Goal: Task Accomplishment & Management: Manage account settings

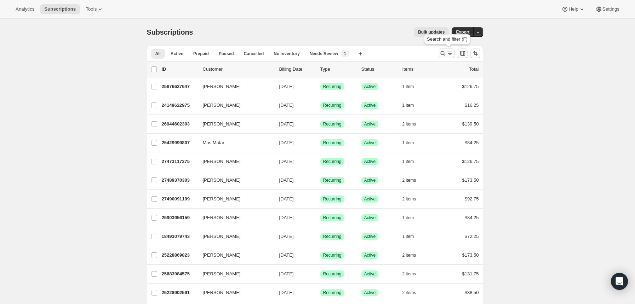
click at [448, 51] on icon "Search and filter results" at bounding box center [449, 53] width 7 height 7
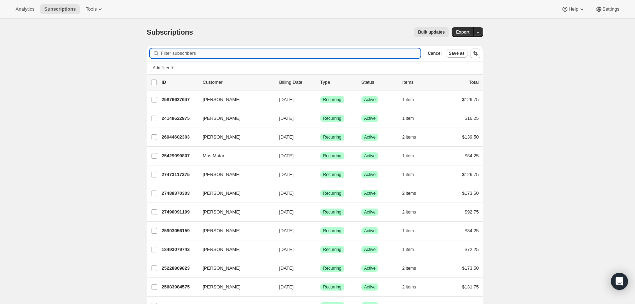
click at [293, 55] on input "Filter subscribers" at bounding box center [291, 53] width 260 height 10
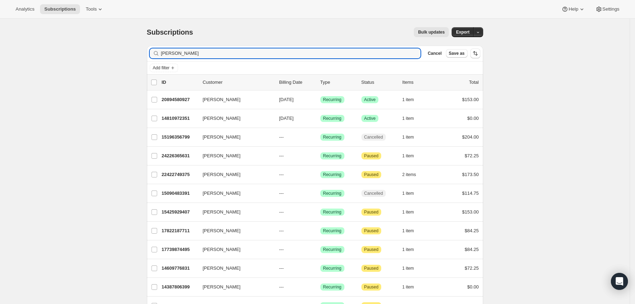
type input "[PERSON_NAME]"
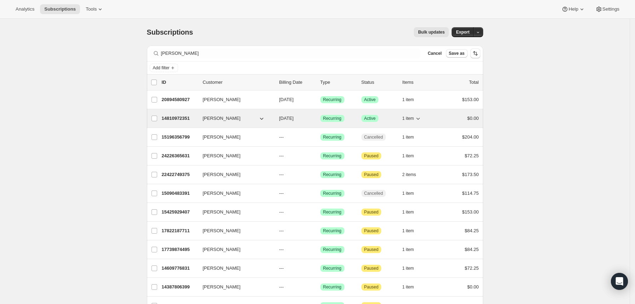
click at [179, 117] on p "14810972351" at bounding box center [179, 118] width 35 height 7
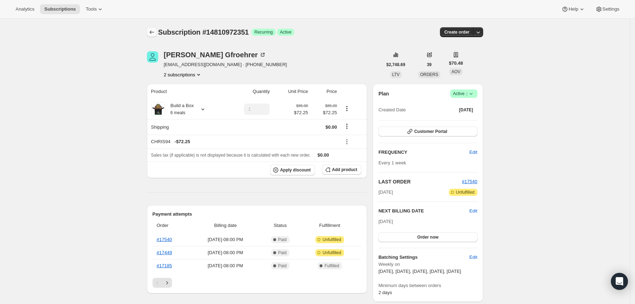
click at [155, 34] on icon "Subscriptions" at bounding box center [151, 32] width 7 height 7
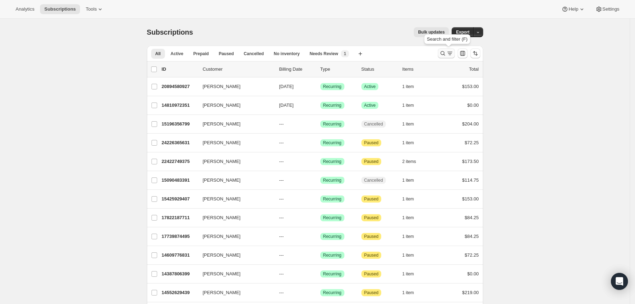
click at [444, 56] on icon "Search and filter results" at bounding box center [442, 53] width 7 height 7
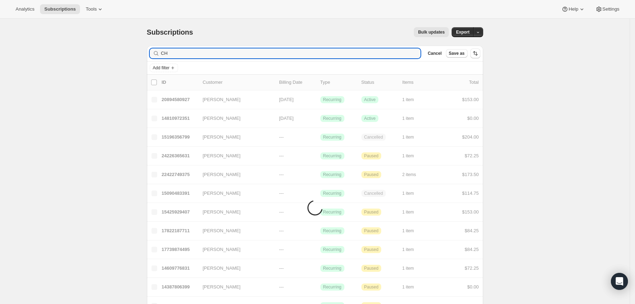
type input "C"
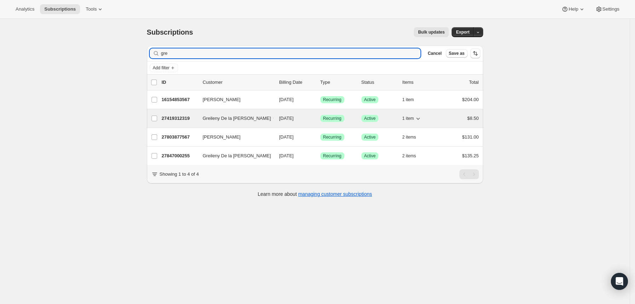
type input "gre"
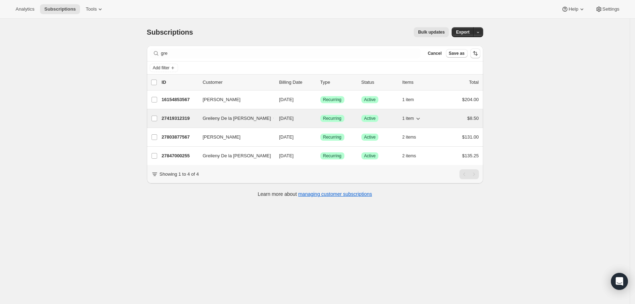
click at [180, 117] on p "27419312319" at bounding box center [179, 118] width 35 height 7
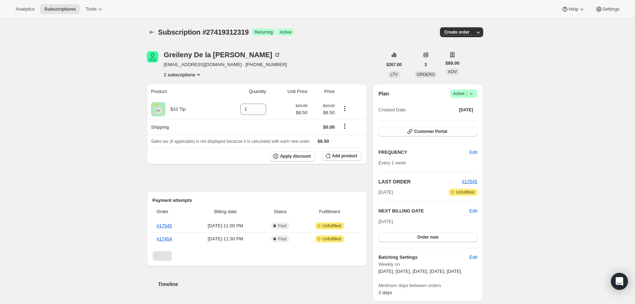
click at [367, 70] on div "Greileny De la cruz greilenydlcruz@gmail.com · +19144093388 2 subscriptions" at bounding box center [264, 64] width 235 height 27
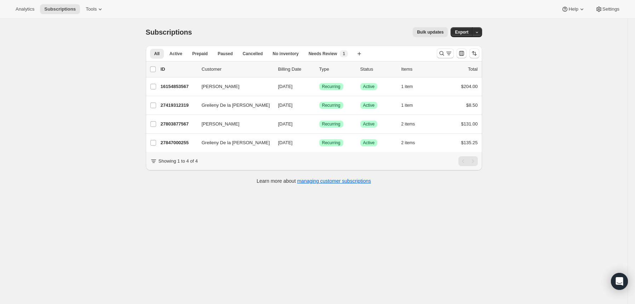
click at [437, 53] on div at bounding box center [458, 53] width 48 height 14
click at [443, 54] on icon "Search and filter results" at bounding box center [441, 53] width 7 height 7
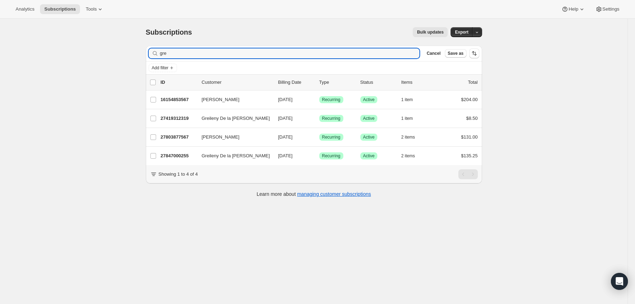
click at [301, 59] on div "Filter subscribers gre Clear Cancel Save as" at bounding box center [314, 54] width 336 height 16
click at [290, 52] on input "gre" at bounding box center [283, 53] width 247 height 10
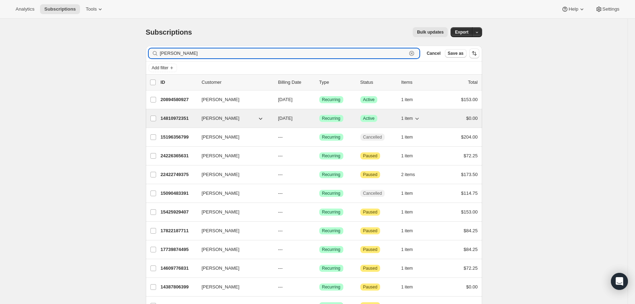
type input "chris"
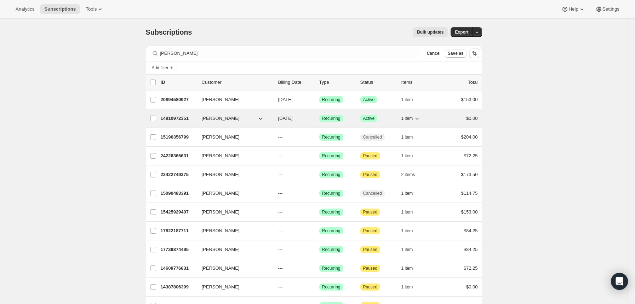
click at [179, 116] on p "14810972351" at bounding box center [178, 118] width 35 height 7
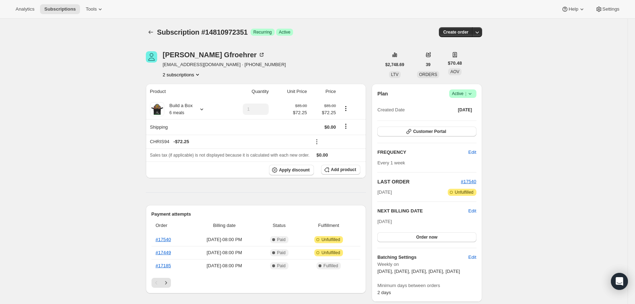
click at [188, 72] on button "2 subscriptions" at bounding box center [182, 74] width 39 height 7
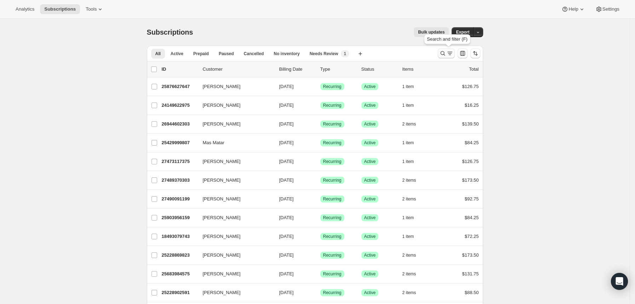
click at [445, 53] on icon "Search and filter results" at bounding box center [442, 53] width 5 height 5
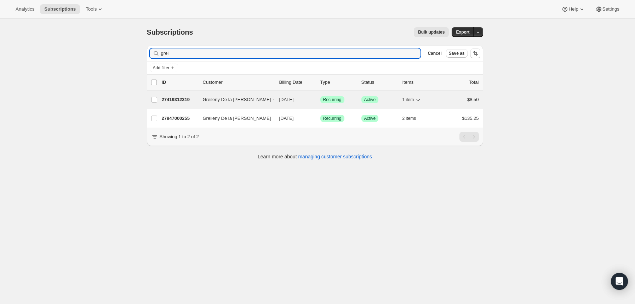
type input "grei"
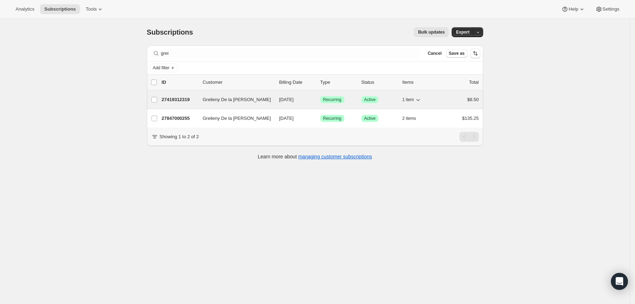
click at [184, 100] on p "27419312319" at bounding box center [179, 99] width 35 height 7
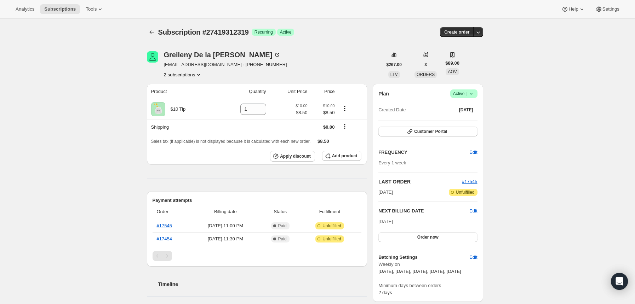
click at [220, 178] on div "Product Quantity Unit Price Price $10 Tip 1 $10.00 $8.50 $10.00 $8.50 Shipping …" at bounding box center [257, 277] width 220 height 387
click at [155, 31] on icon "Subscriptions" at bounding box center [151, 32] width 7 height 7
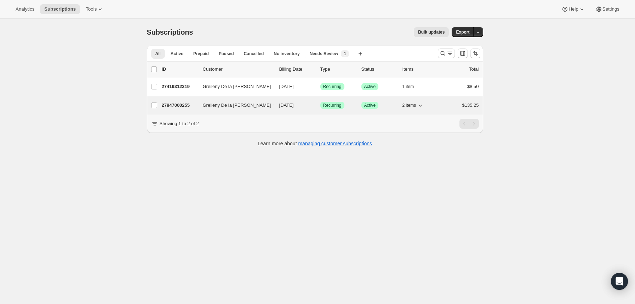
click at [181, 102] on p "27847000255" at bounding box center [179, 105] width 35 height 7
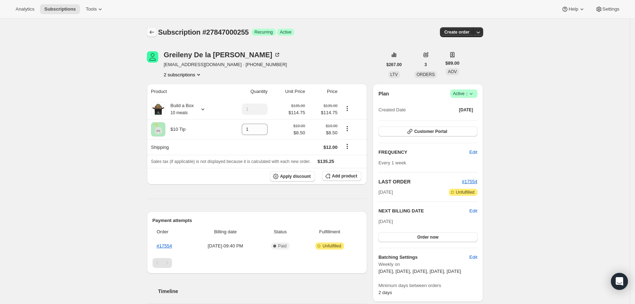
click at [154, 29] on icon "Subscriptions" at bounding box center [151, 32] width 7 height 7
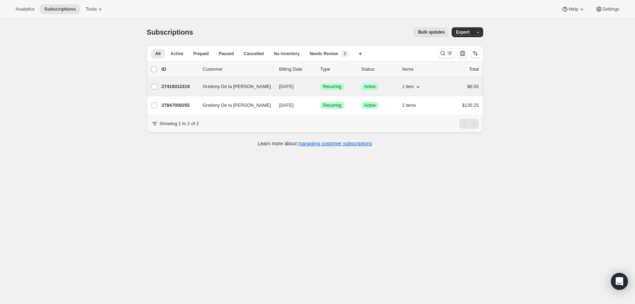
click at [182, 86] on p "27419312319" at bounding box center [179, 86] width 35 height 7
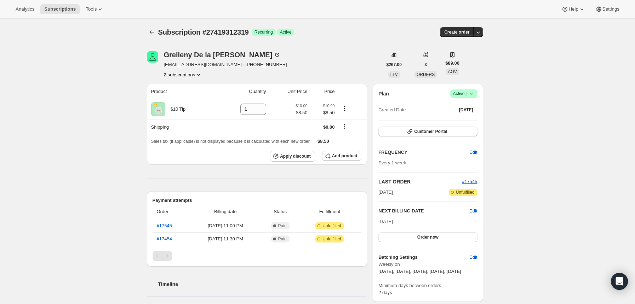
click at [472, 96] on icon at bounding box center [470, 93] width 7 height 7
click at [471, 105] on span "Pause subscription" at bounding box center [462, 107] width 39 height 5
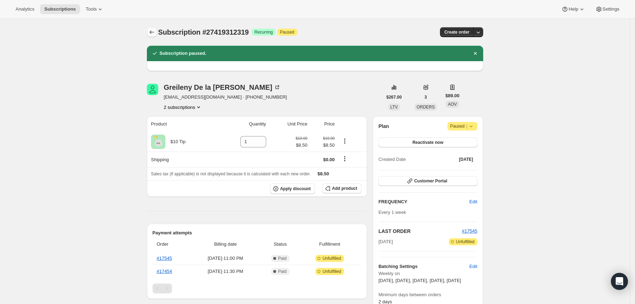
click at [155, 33] on icon "Subscriptions" at bounding box center [151, 32] width 7 height 7
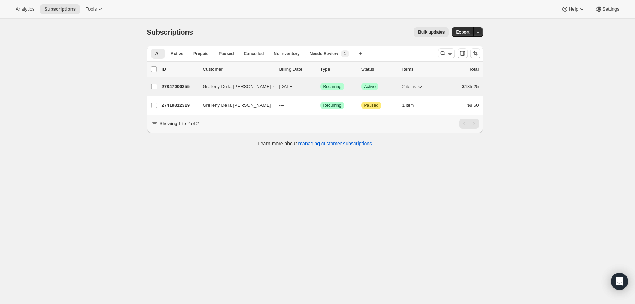
click at [180, 90] on p "27847000255" at bounding box center [179, 86] width 35 height 7
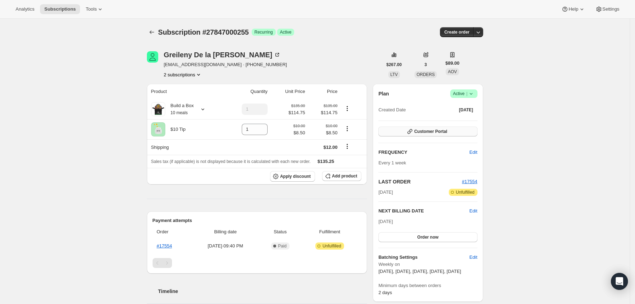
click at [445, 134] on span "Customer Portal" at bounding box center [430, 132] width 33 height 6
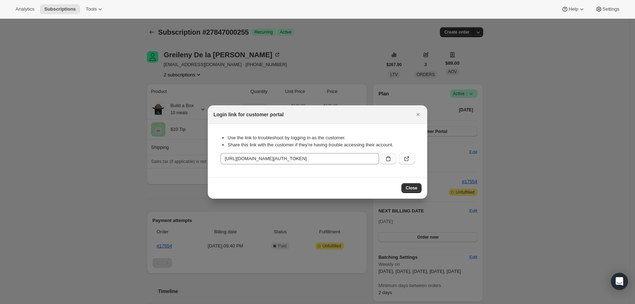
click at [389, 156] on icon ":r33:" at bounding box center [388, 158] width 7 height 7
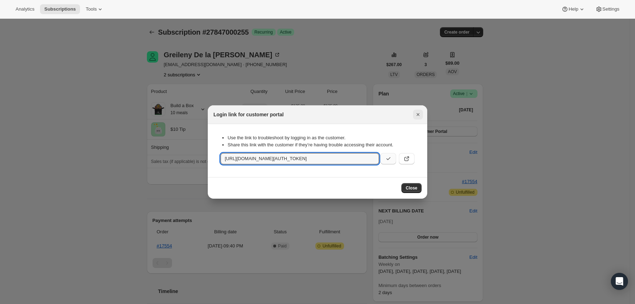
click at [418, 117] on icon "Close" at bounding box center [417, 114] width 7 height 7
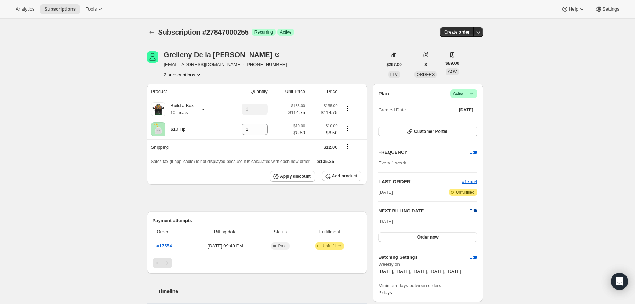
click at [476, 212] on span "Edit" at bounding box center [473, 211] width 8 height 7
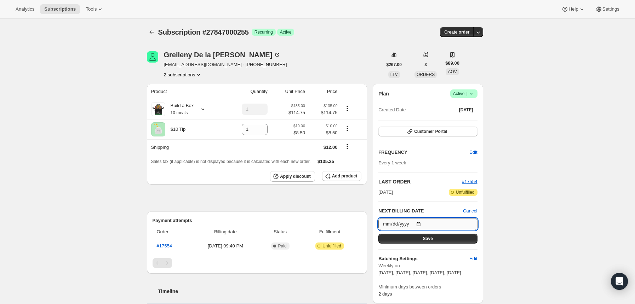
click at [427, 224] on input "2025-09-09" at bounding box center [427, 224] width 99 height 12
type input "2025-09-07"
click at [438, 237] on button "Save" at bounding box center [427, 239] width 99 height 10
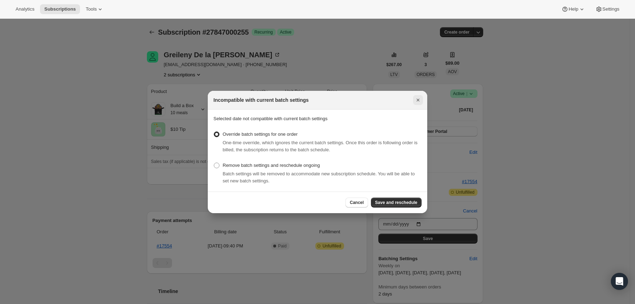
click at [413, 102] on button "Close" at bounding box center [418, 100] width 10 height 10
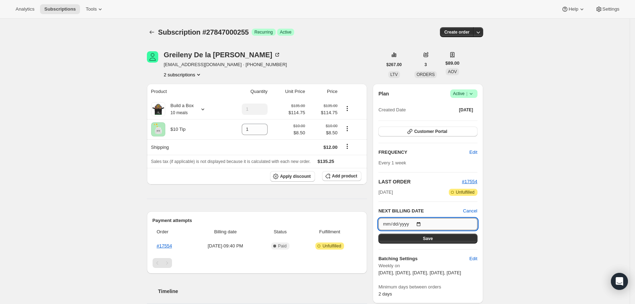
click at [424, 224] on input "[DATE]" at bounding box center [427, 224] width 99 height 12
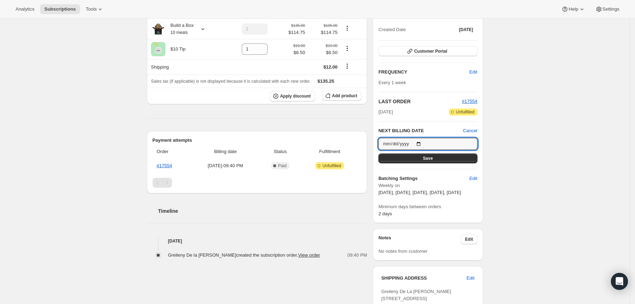
scroll to position [94, 0]
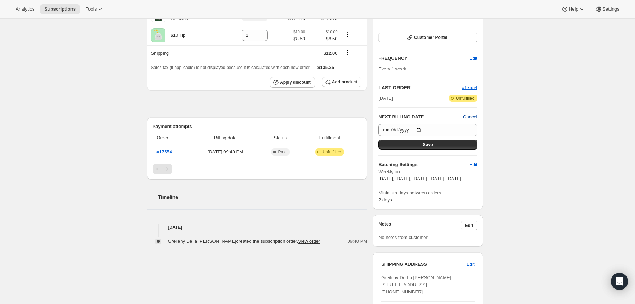
click at [471, 114] on span "Cancel" at bounding box center [470, 117] width 14 height 7
click at [538, 94] on div "Subscription #27847000255. This page is ready Subscription #27847000255 Success…" at bounding box center [314, 222] width 629 height 595
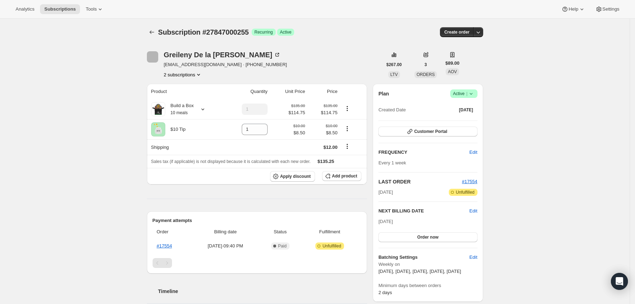
click at [338, 59] on div "Greileny De la [PERSON_NAME] [EMAIL_ADDRESS][DOMAIN_NAME] · [PHONE_NUMBER] 2 su…" at bounding box center [264, 64] width 235 height 27
click at [476, 209] on span "Edit" at bounding box center [473, 211] width 8 height 7
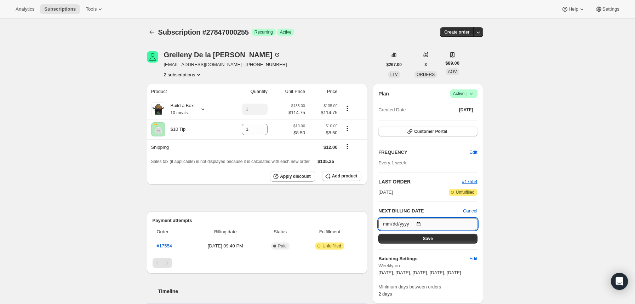
click at [421, 224] on input "[DATE]" at bounding box center [427, 224] width 99 height 12
click at [426, 223] on input "[DATE]" at bounding box center [427, 224] width 99 height 12
type input "[DATE]"
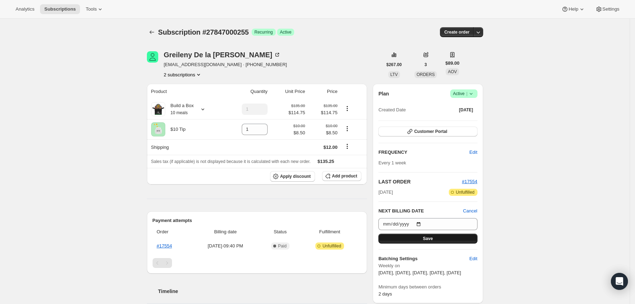
click at [414, 238] on button "Save" at bounding box center [427, 239] width 99 height 10
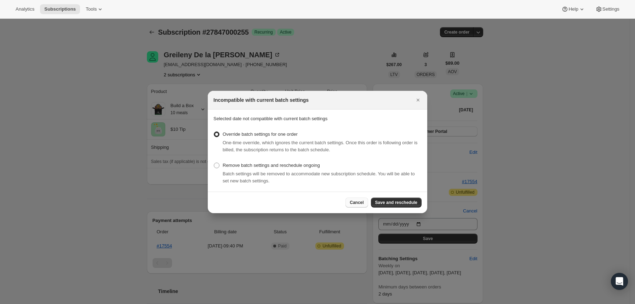
click at [361, 198] on button "Cancel" at bounding box center [356, 203] width 22 height 10
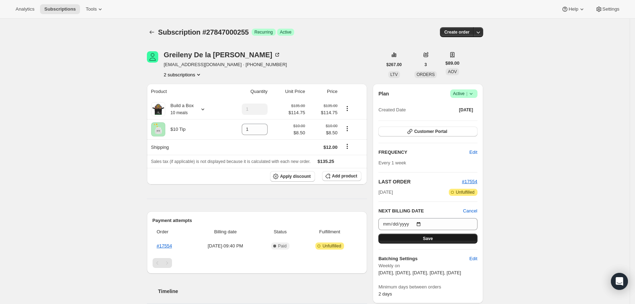
click at [437, 238] on button "Save" at bounding box center [427, 239] width 99 height 10
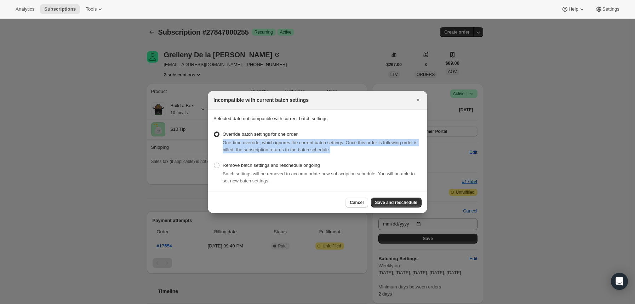
drag, startPoint x: 224, startPoint y: 143, endPoint x: 360, endPoint y: 149, distance: 136.7
click at [360, 149] on div "One-time override, which ignores the current batch settings. Once this order is…" at bounding box center [322, 146] width 199 height 14
click at [305, 150] on span "One-time override, which ignores the current batch settings. Once this order is…" at bounding box center [320, 146] width 195 height 12
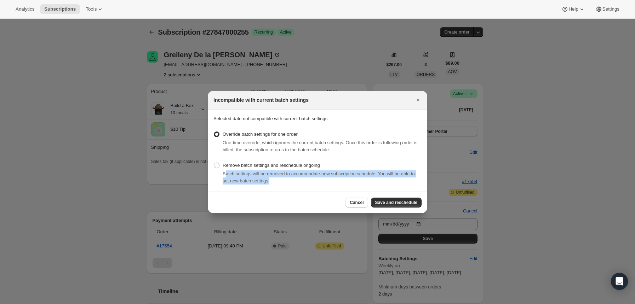
drag, startPoint x: 226, startPoint y: 175, endPoint x: 308, endPoint y: 178, distance: 82.1
click at [308, 178] on div "Batch settings will be removed to accommodate new subscription schedule. You wi…" at bounding box center [322, 178] width 199 height 14
click at [321, 174] on span "Batch settings will be removed to accommodate new subscription schedule. You wi…" at bounding box center [319, 177] width 192 height 12
click at [250, 172] on span "Batch settings will be removed to accommodate new subscription schedule. You wi…" at bounding box center [319, 177] width 192 height 12
drag, startPoint x: 247, startPoint y: 180, endPoint x: 212, endPoint y: 175, distance: 35.4
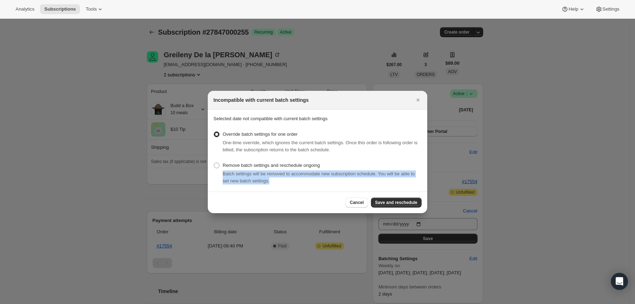
click at [212, 175] on section "Selected date not compatible with current batch settings Override batch setting…" at bounding box center [317, 151] width 219 height 82
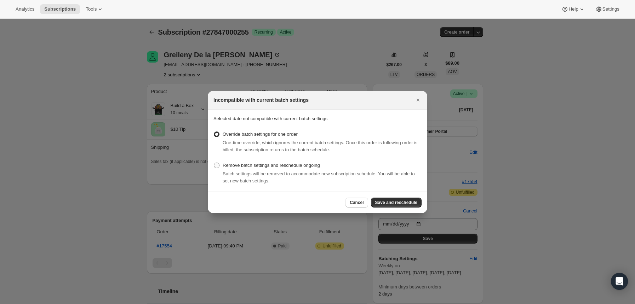
click at [215, 164] on span ":r1g:" at bounding box center [217, 166] width 6 height 6
click at [214, 163] on input "Remove batch settings and reschedule ongoing" at bounding box center [214, 163] width 0 height 0
radio input "true"
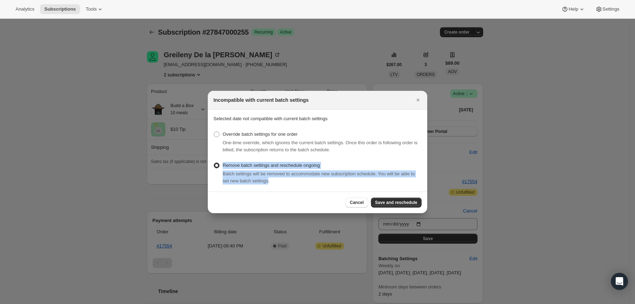
drag, startPoint x: 288, startPoint y: 183, endPoint x: 223, endPoint y: 164, distance: 67.9
click at [223, 164] on div "Remove batch settings and reschedule ongoing Batch settings will be removed to …" at bounding box center [317, 173] width 208 height 25
click at [377, 162] on div "Remove batch settings and reschedule ongoing Batch settings will be removed to …" at bounding box center [317, 173] width 208 height 25
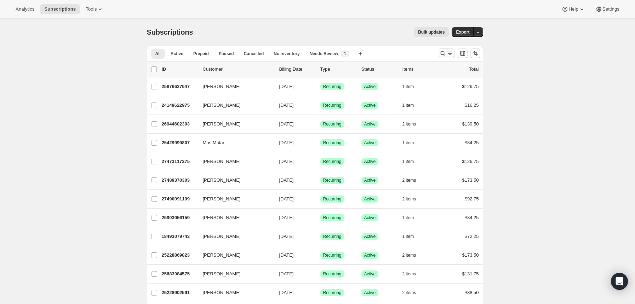
click at [446, 54] on icon "Search and filter results" at bounding box center [442, 53] width 7 height 7
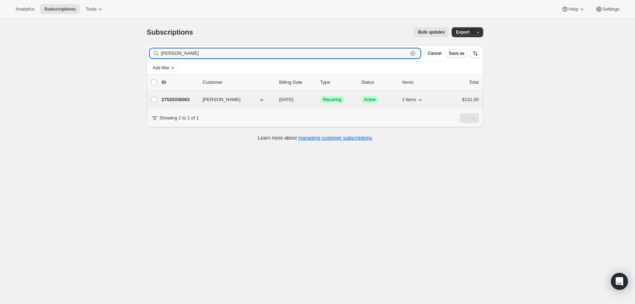
type input "smith"
click at [181, 100] on p "27520336063" at bounding box center [179, 99] width 35 height 7
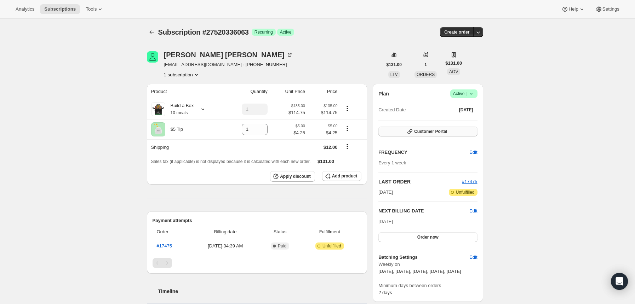
click at [447, 133] on span "Customer Portal" at bounding box center [430, 132] width 33 height 6
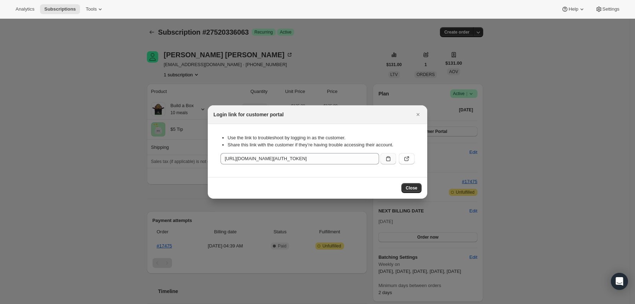
click at [389, 160] on icon ":rce:" at bounding box center [388, 158] width 7 height 7
click at [404, 159] on icon ":rce:" at bounding box center [406, 158] width 7 height 7
